Goal: Task Accomplishment & Management: Manage account settings

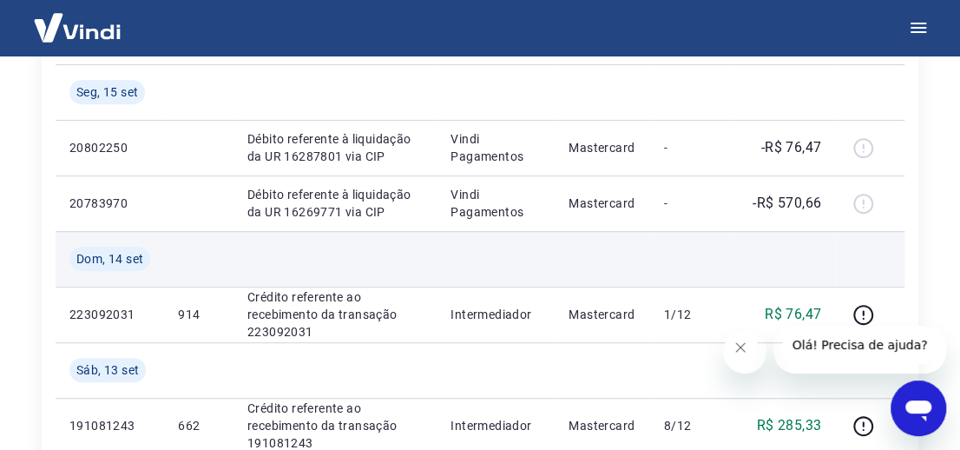
scroll to position [315, 0]
